Goal: Task Accomplishment & Management: Manage account settings

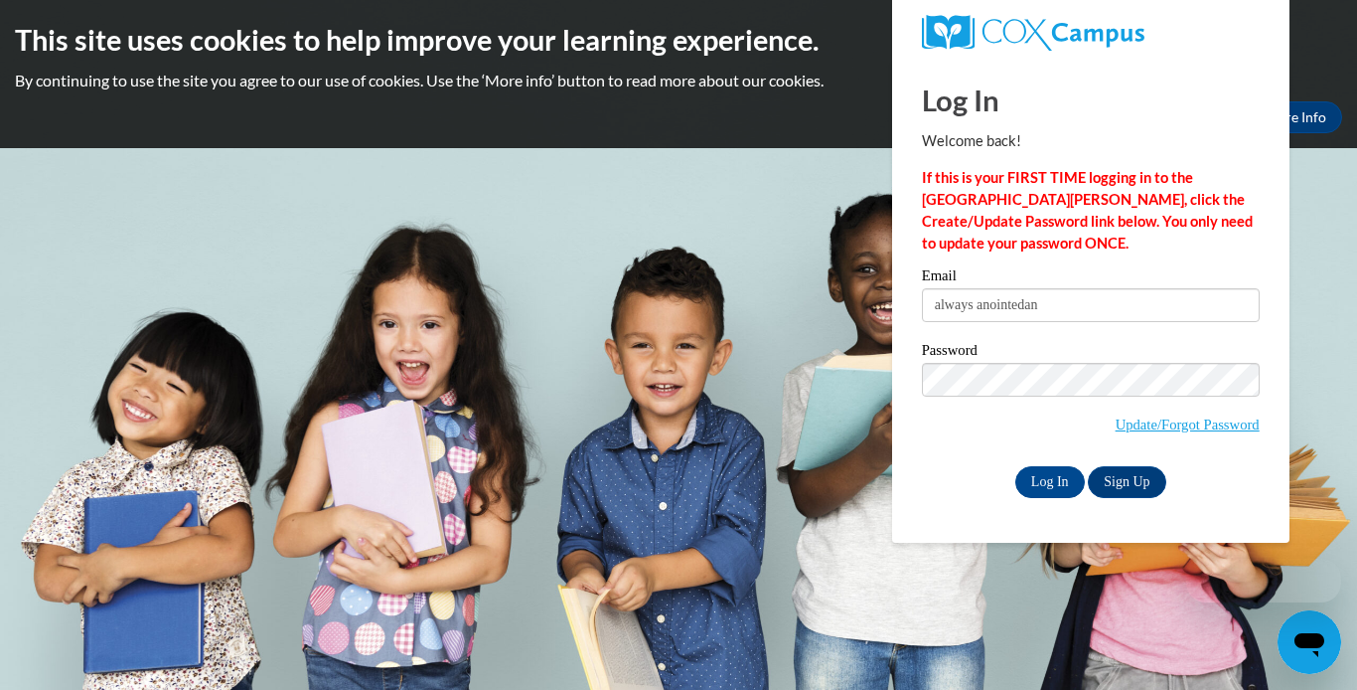
drag, startPoint x: 0, startPoint y: 0, endPoint x: 936, endPoint y: 308, distance: 985.4
click at [936, 308] on input "always anointedan" at bounding box center [1091, 305] width 338 height 34
click at [981, 312] on input "always anointedan" at bounding box center [1091, 305] width 338 height 34
click at [998, 314] on input "alwaanointedan" at bounding box center [1091, 305] width 338 height 34
click at [977, 311] on input "alwaanointedan" at bounding box center [1091, 305] width 338 height 34
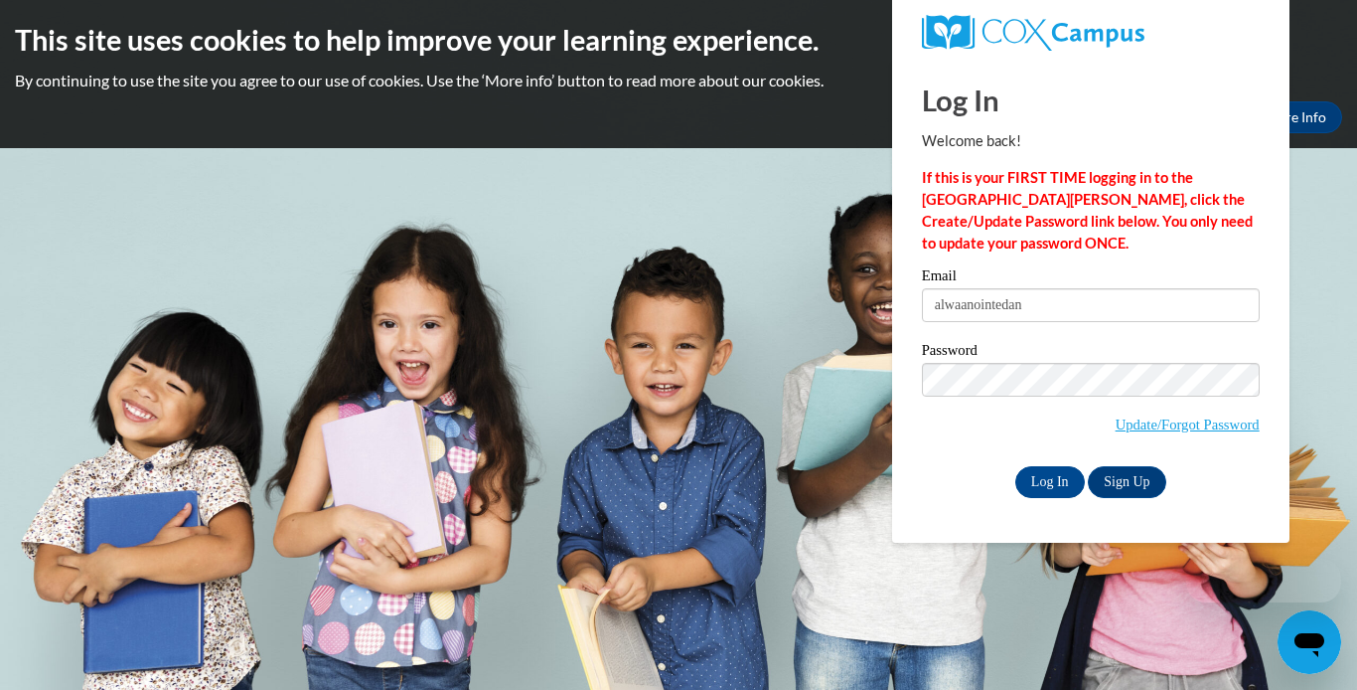
click at [985, 310] on input "alwaanointedan" at bounding box center [1091, 305] width 338 height 34
type input "alwaano/intedan"
click at [885, 238] on body "This site uses cookies to help improve your learning experience. By continuing …" at bounding box center [678, 345] width 1357 height 690
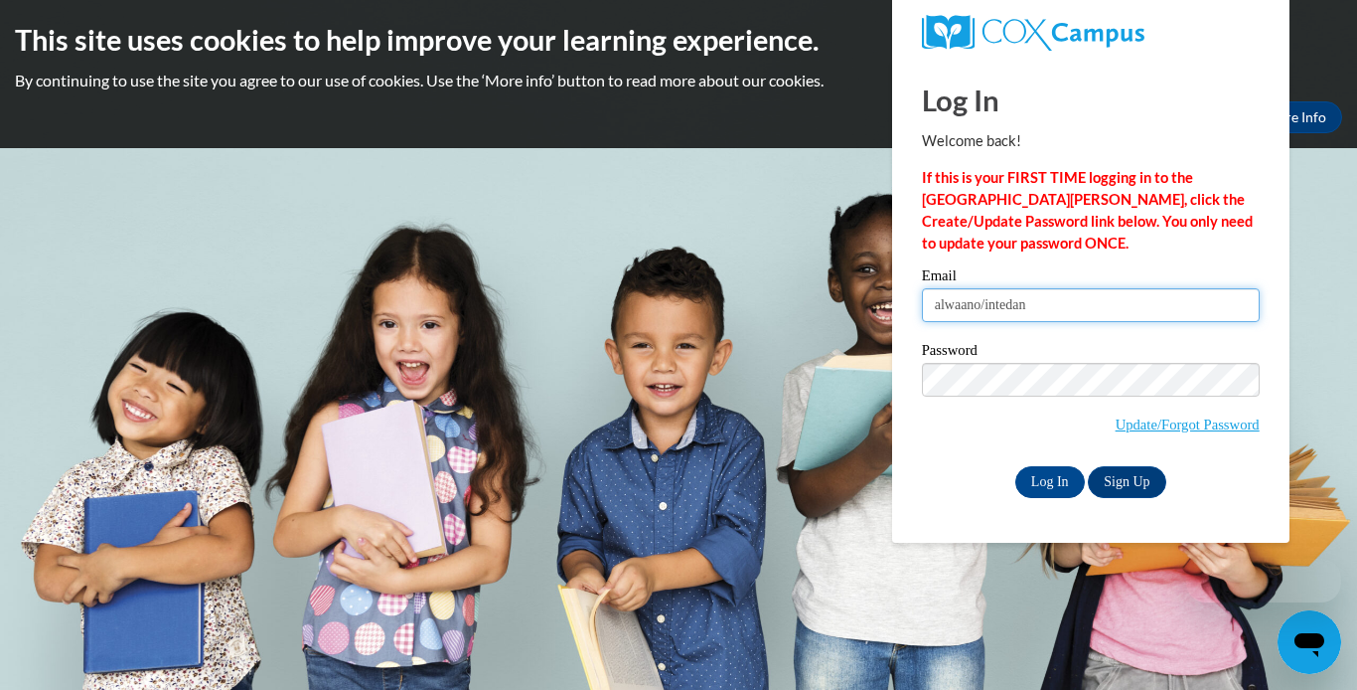
click at [973, 294] on input "alwaano/intedan" at bounding box center [1091, 305] width 338 height 34
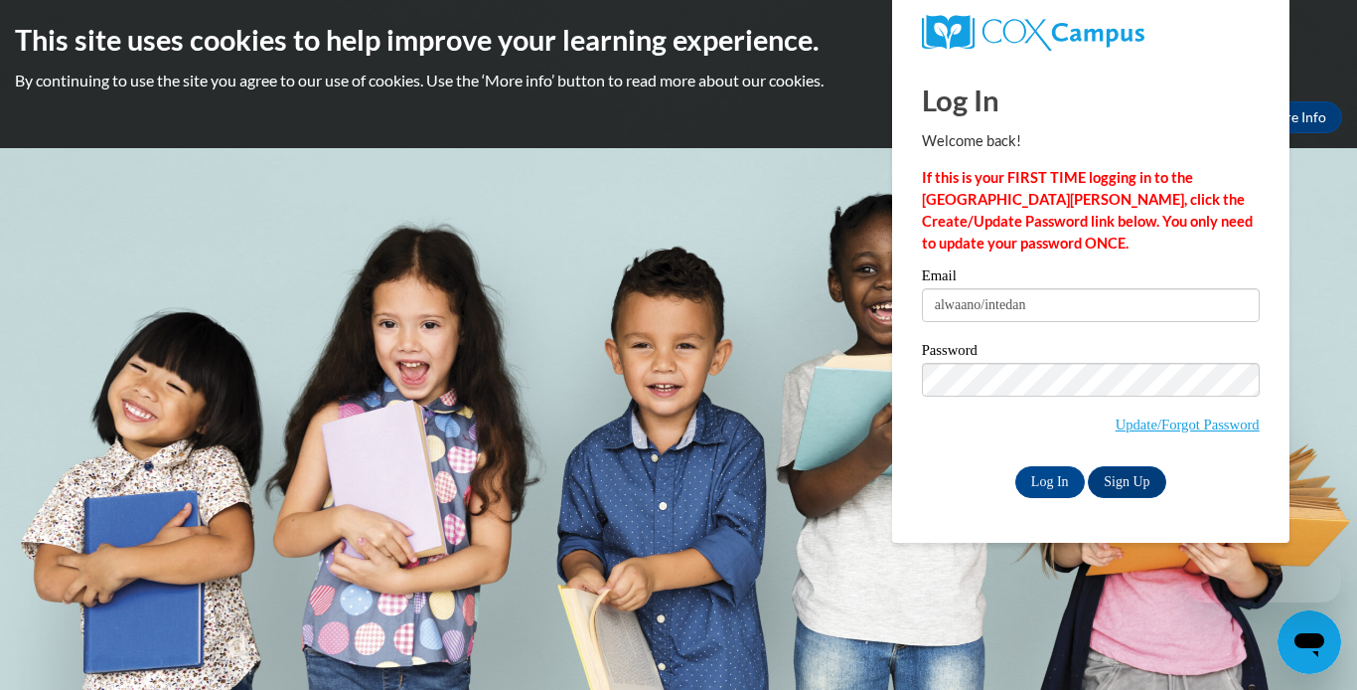
click at [1042, 503] on div "Log In Welcome back! If this is your FIRST TIME logging in to the NEW Cox Campu…" at bounding box center [1090, 301] width 427 height 483
click at [1042, 481] on input "Log In" at bounding box center [1050, 482] width 70 height 32
click at [1352, 56] on div "This site uses cookies to help improve your learning experience. By continuing …" at bounding box center [678, 74] width 1357 height 148
